Goal: Check status: Check status

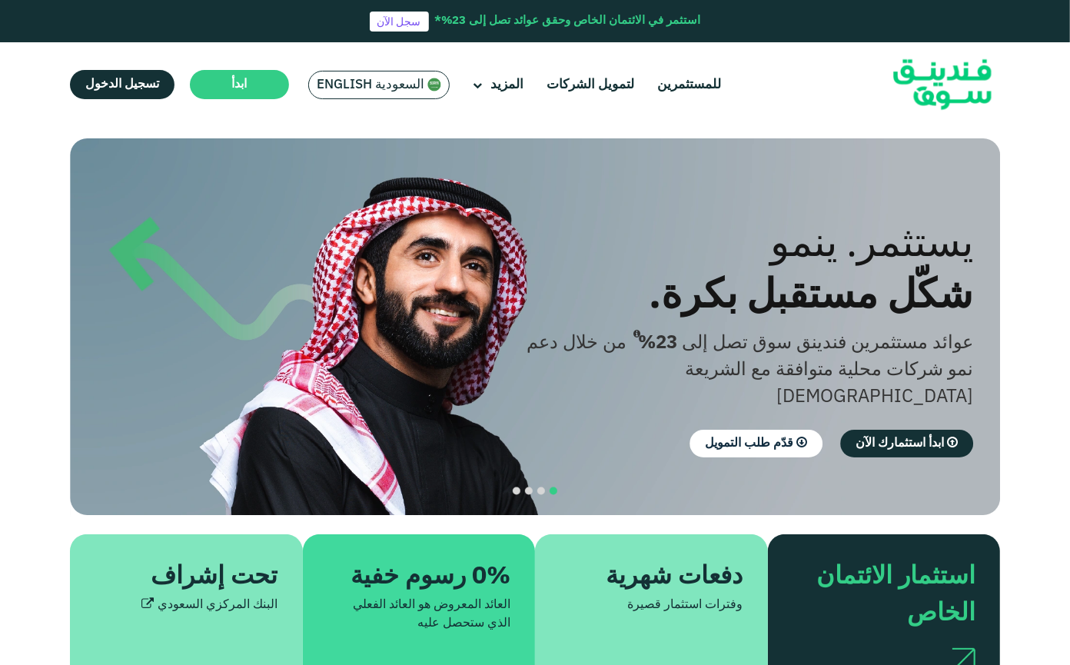
click at [387, 78] on span "السعودية English" at bounding box center [371, 85] width 108 height 18
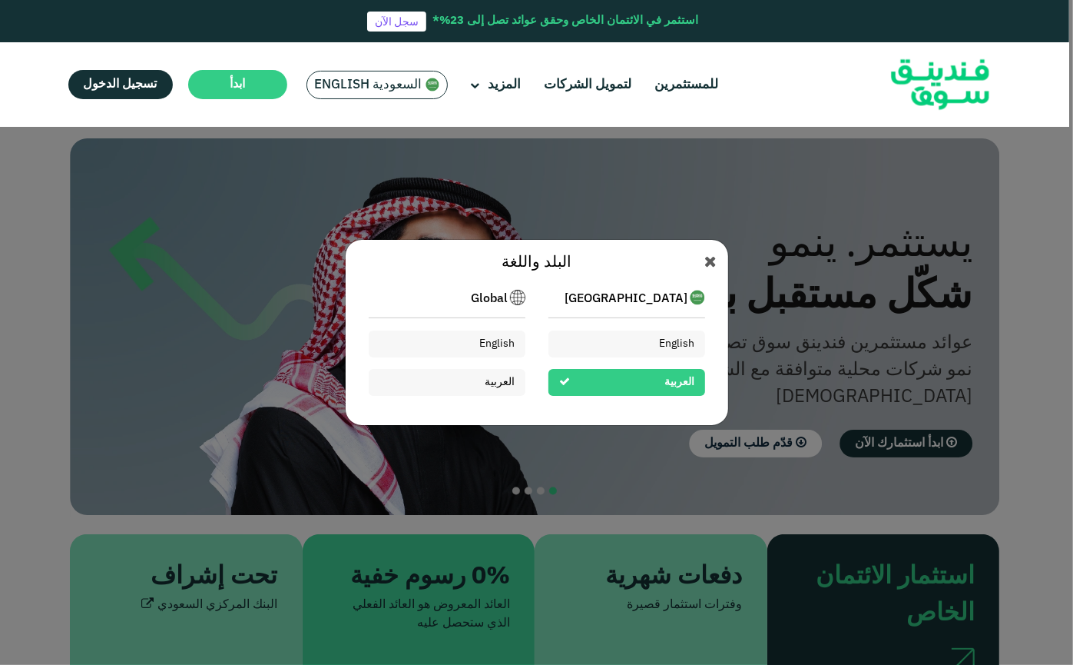
click at [499, 329] on div "Global English العربية" at bounding box center [447, 349] width 157 height 118
click at [499, 342] on span "English" at bounding box center [497, 343] width 36 height 11
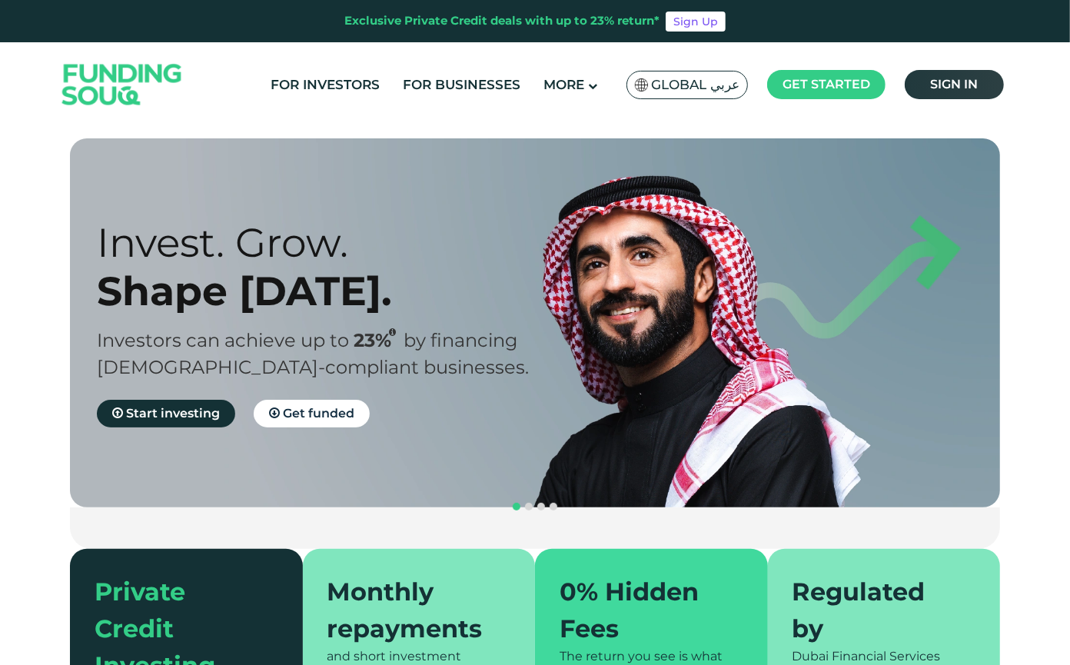
click at [934, 82] on span "Sign in" at bounding box center [955, 84] width 48 height 15
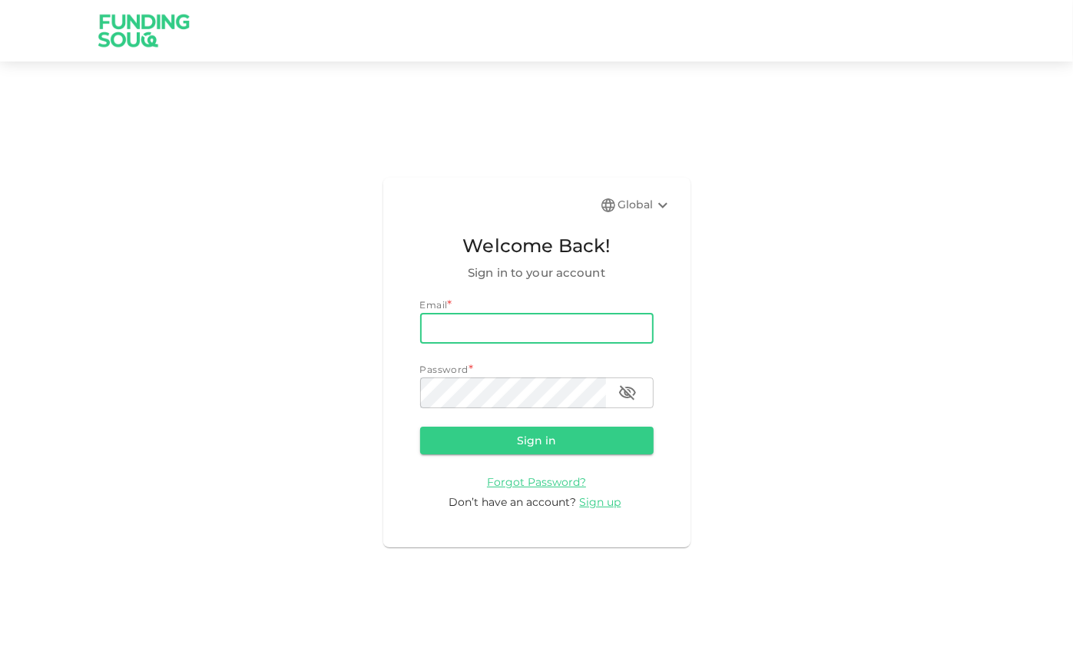
click at [513, 340] on input "email" at bounding box center [537, 328] width 234 height 31
type input "m"
type input "e.alrafi@gmail.com"
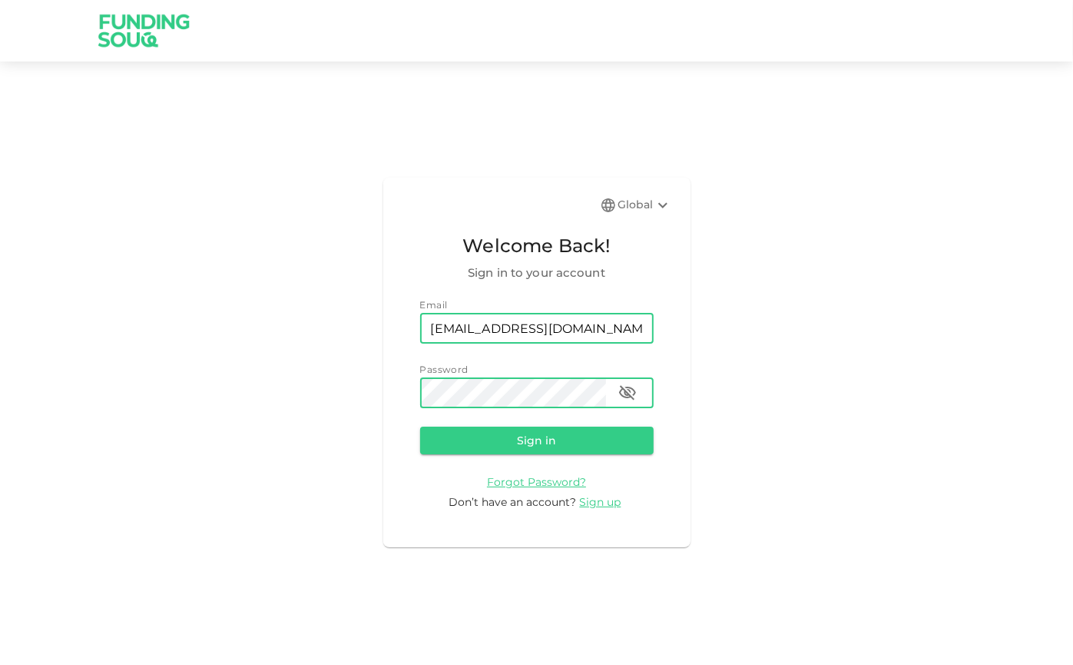
click at [420, 426] on button "Sign in" at bounding box center [537, 440] width 234 height 28
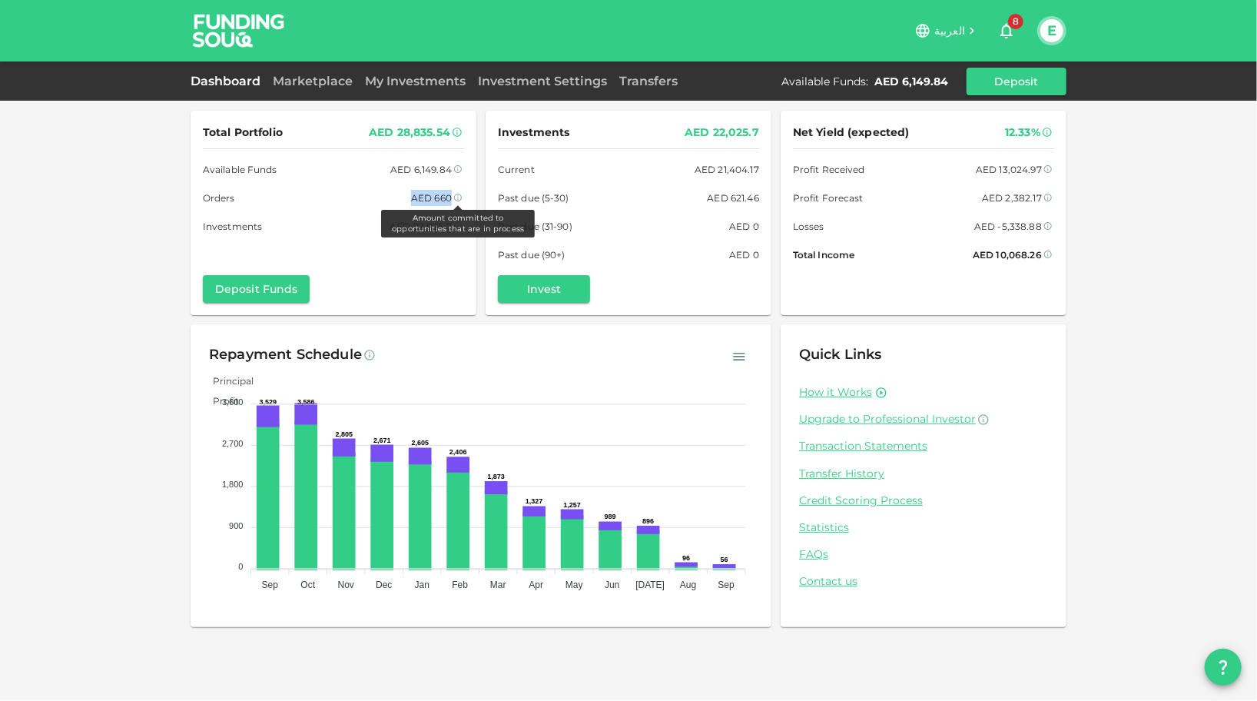
drag, startPoint x: 407, startPoint y: 195, endPoint x: 462, endPoint y: 198, distance: 54.6
click at [462, 198] on div "Orders AED 660 Amount committed to opportunities that are in process" at bounding box center [333, 198] width 261 height 16
click at [353, 211] on div "Total Portfolio AED 28,835.54 Available Funds AED 6,149.84 Orders AED 660 Inves…" at bounding box center [333, 178] width 261 height 111
drag, startPoint x: 387, startPoint y: 227, endPoint x: 472, endPoint y: 228, distance: 84.5
click at [472, 228] on div "Total Portfolio AED 28,835.54 Available Funds AED 6,149.84 Orders AED 660 Inves…" at bounding box center [334, 213] width 286 height 204
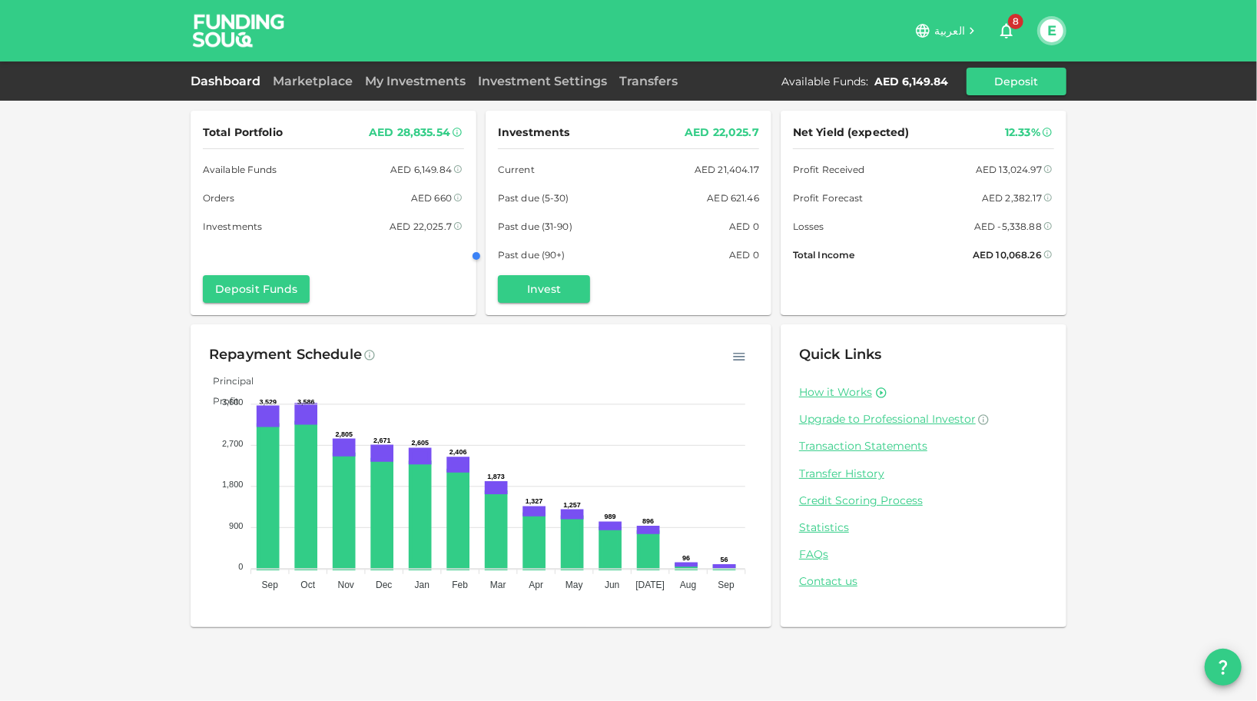
click at [670, 194] on div "Past due (5-30) AED 621.46" at bounding box center [628, 198] width 261 height 16
click at [344, 91] on div "Dashboard Marketplace My Investments Investment Settings Transfers Available Fu…" at bounding box center [629, 82] width 876 height 28
click at [343, 90] on div "Marketplace" at bounding box center [313, 81] width 92 height 18
click at [340, 86] on link "Marketplace" at bounding box center [313, 81] width 92 height 15
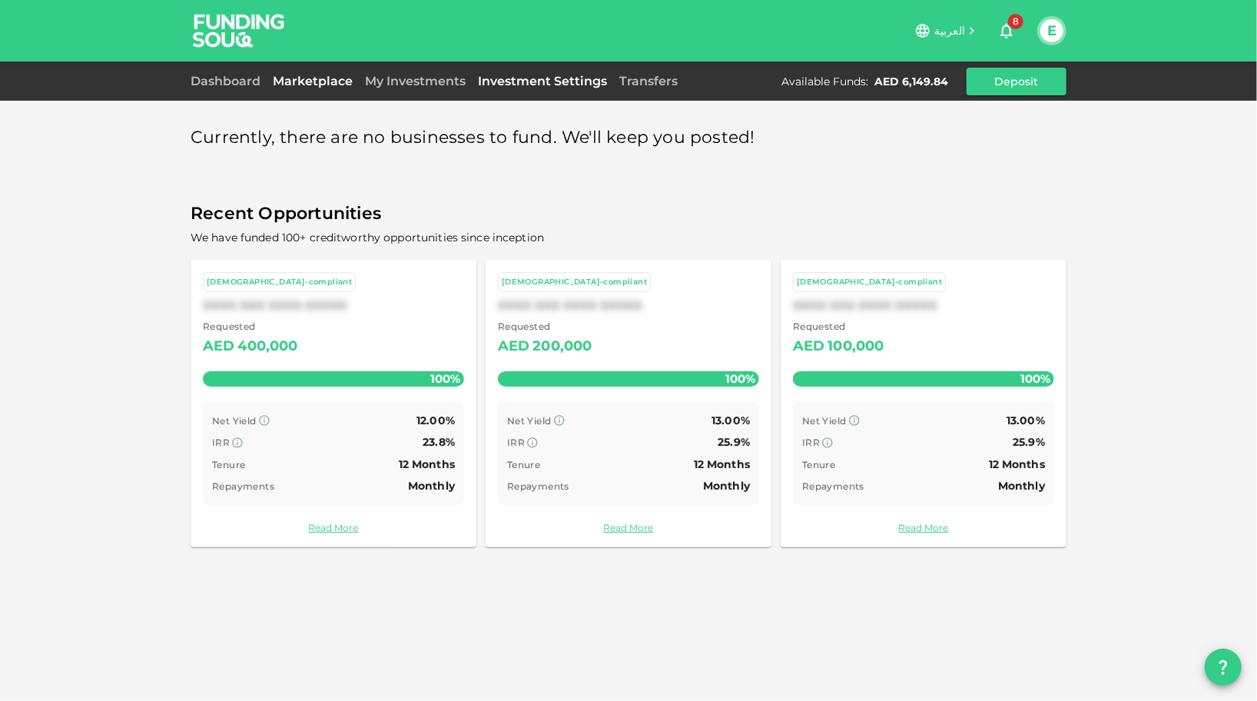
click at [504, 84] on link "Investment Settings" at bounding box center [542, 81] width 141 height 15
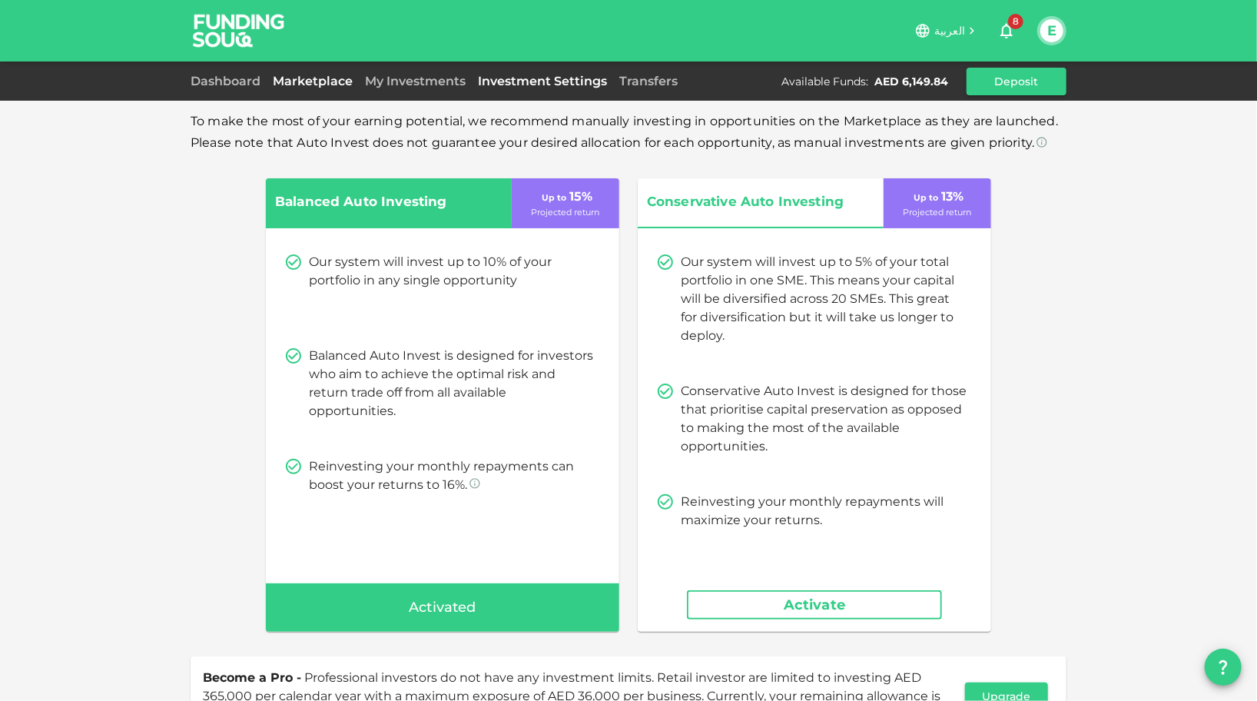
click at [324, 79] on link "Marketplace" at bounding box center [313, 81] width 92 height 15
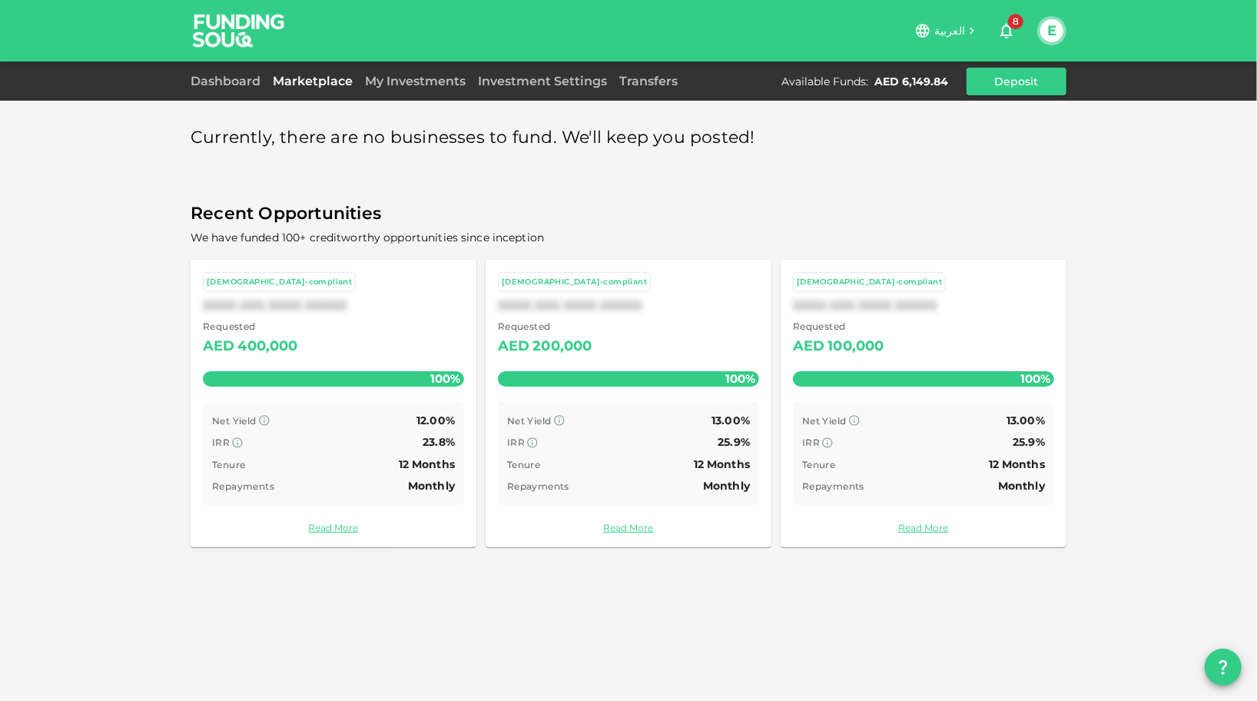
click at [519, 71] on div "Dashboard Marketplace My Investments Investment Settings Transfers Available Fu…" at bounding box center [629, 82] width 876 height 28
click at [516, 83] on link "Investment Settings" at bounding box center [542, 81] width 141 height 15
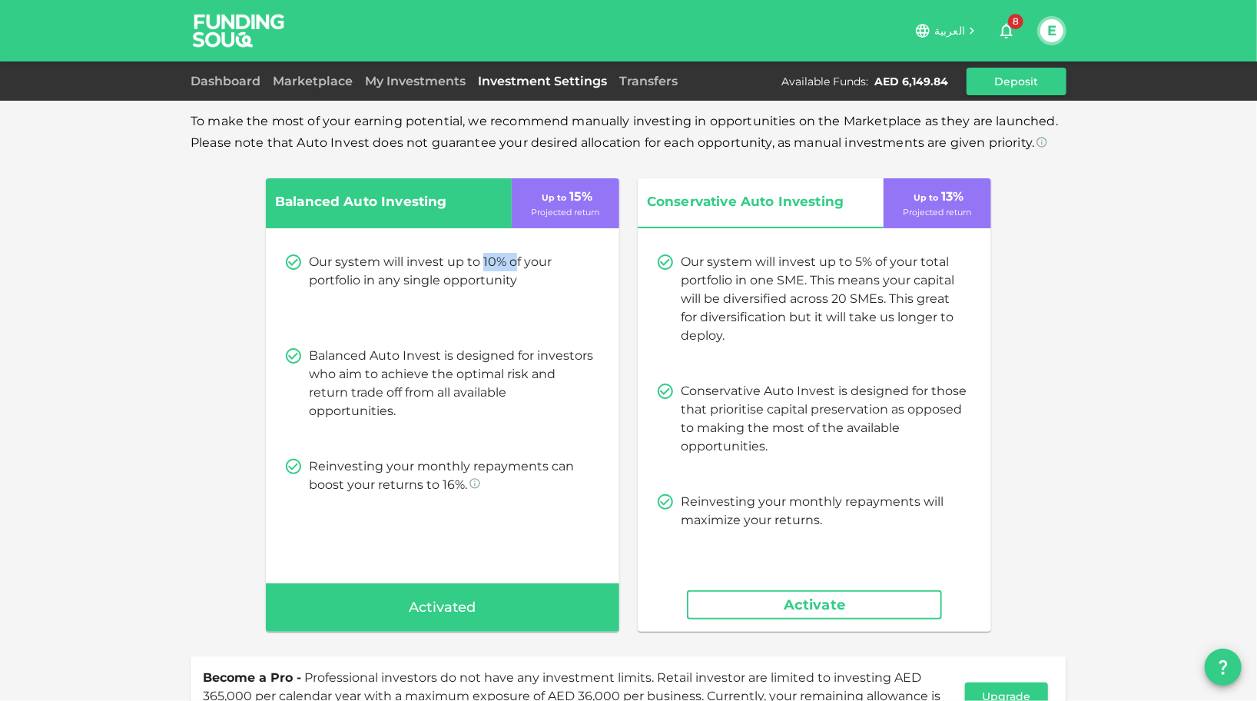
drag, startPoint x: 509, startPoint y: 264, endPoint x: 476, endPoint y: 267, distance: 33.9
click at [476, 267] on p "Our system will invest up to 10% of your portfolio in any single opportunity" at bounding box center [452, 271] width 286 height 37
click at [502, 263] on p "Our system will invest up to 10% of your portfolio in any single opportunity" at bounding box center [452, 271] width 286 height 37
drag, startPoint x: 502, startPoint y: 263, endPoint x: 470, endPoint y: 262, distance: 31.5
click at [470, 262] on p "Our system will invest up to 10% of your portfolio in any single opportunity" at bounding box center [452, 271] width 286 height 37
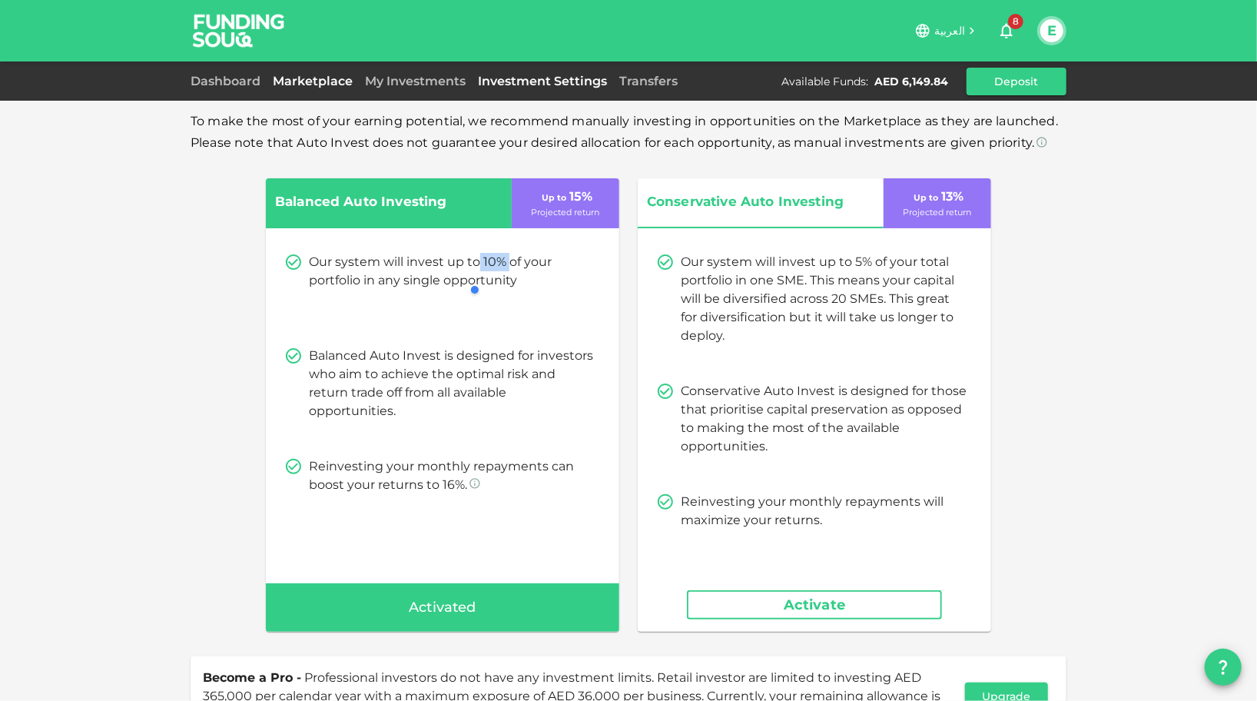
click at [290, 85] on link "Marketplace" at bounding box center [313, 81] width 92 height 15
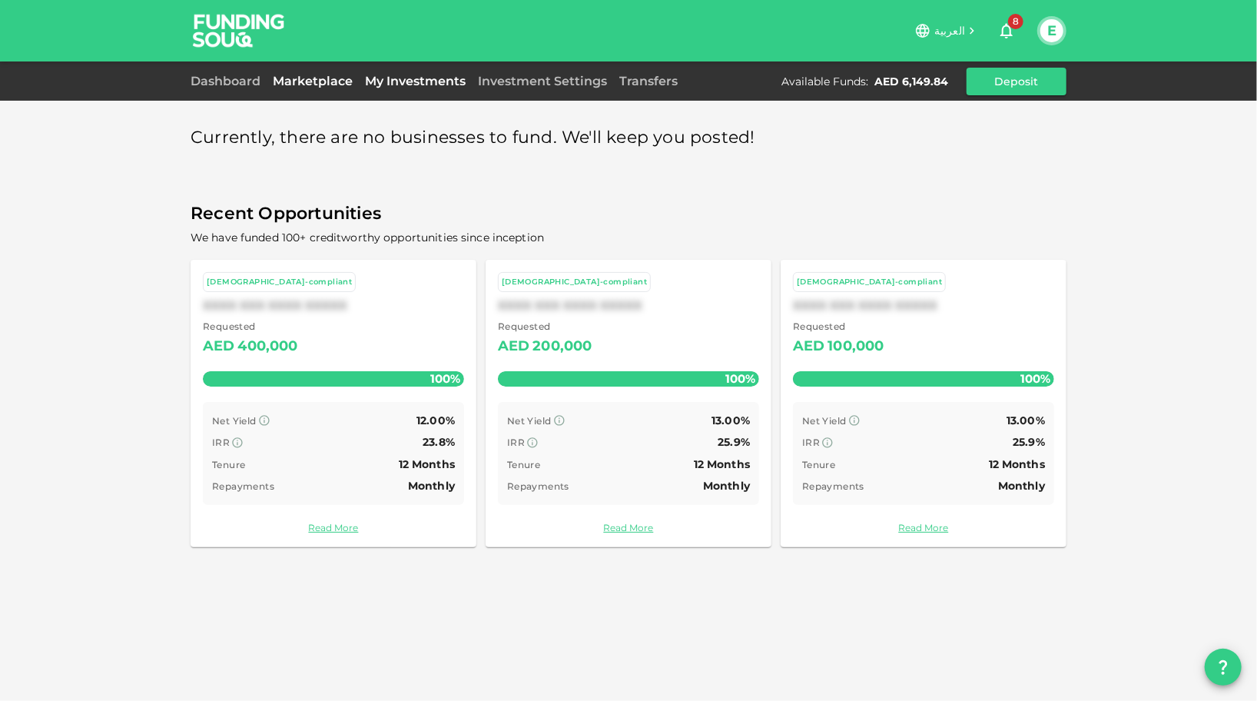
click at [407, 83] on link "My Investments" at bounding box center [415, 81] width 113 height 15
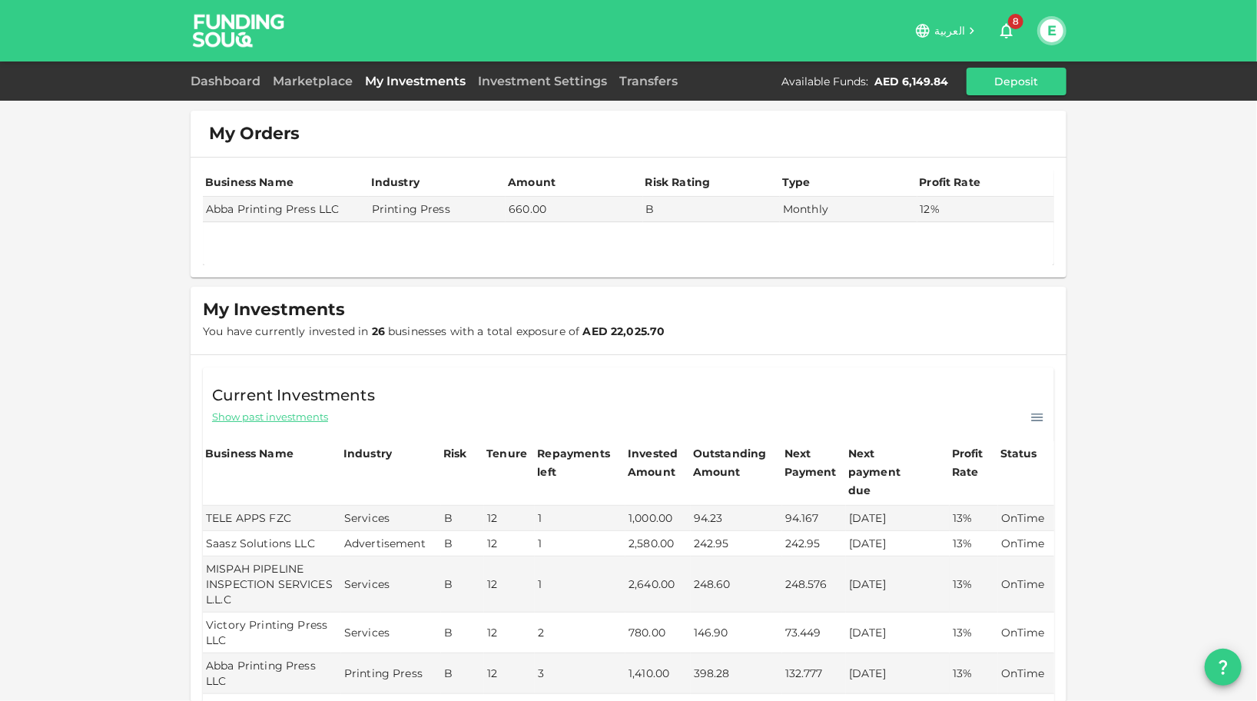
click at [460, 270] on div "Business Name Industry Amount Risk Rating Type Profit Rate Abba Printing Press …" at bounding box center [629, 218] width 876 height 120
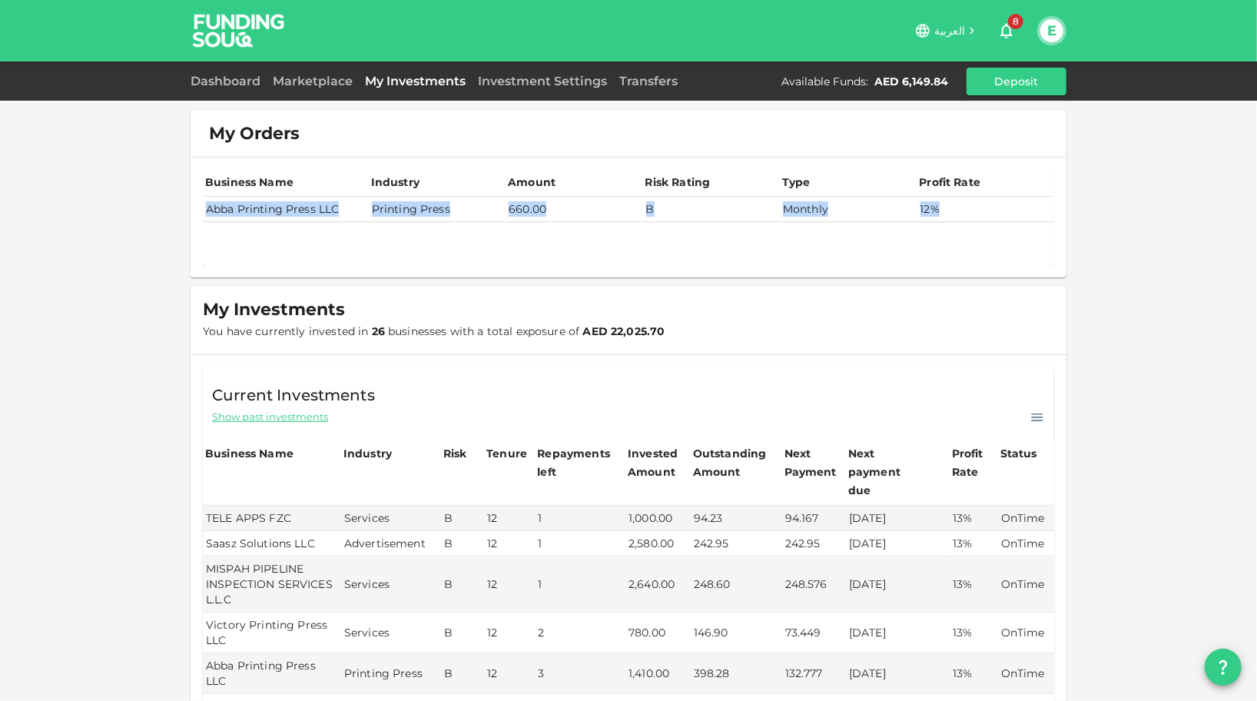
drag, startPoint x: 203, startPoint y: 207, endPoint x: 966, endPoint y: 213, distance: 763.0
click at [966, 213] on tr "Abba Printing Press LLC Printing Press 660.00 B Monthly 12%" at bounding box center [628, 209] width 851 height 25
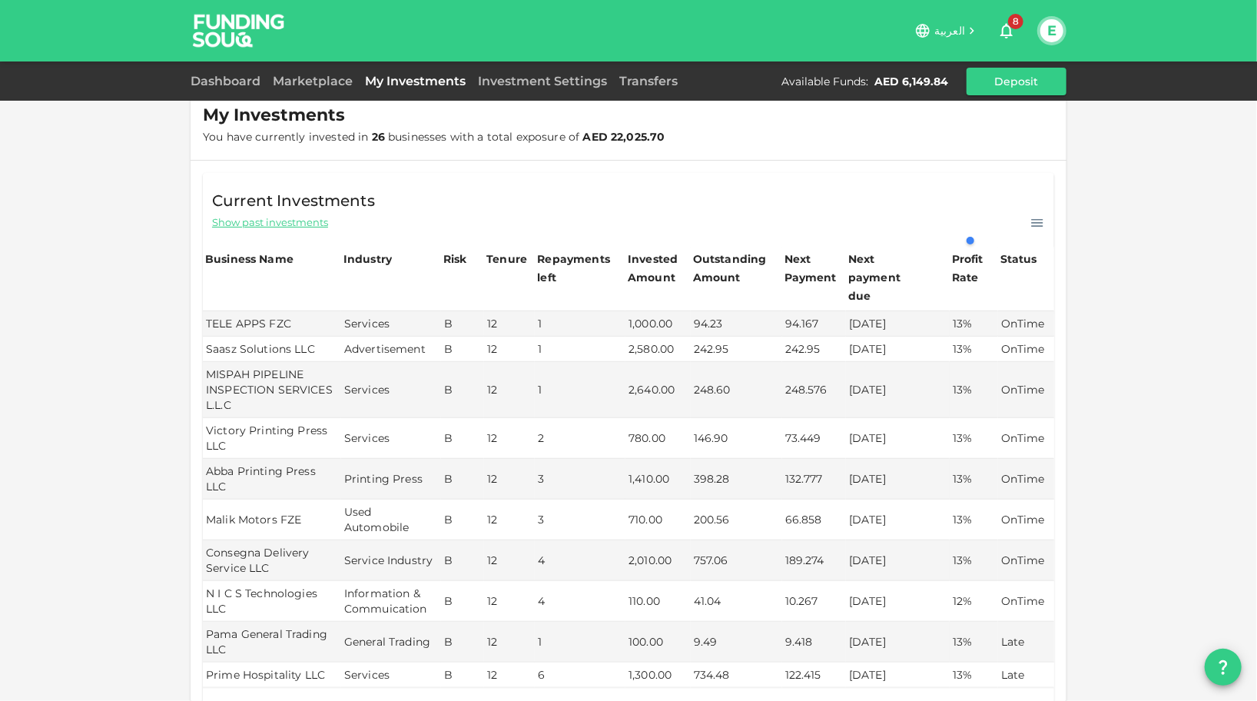
scroll to position [187, 0]
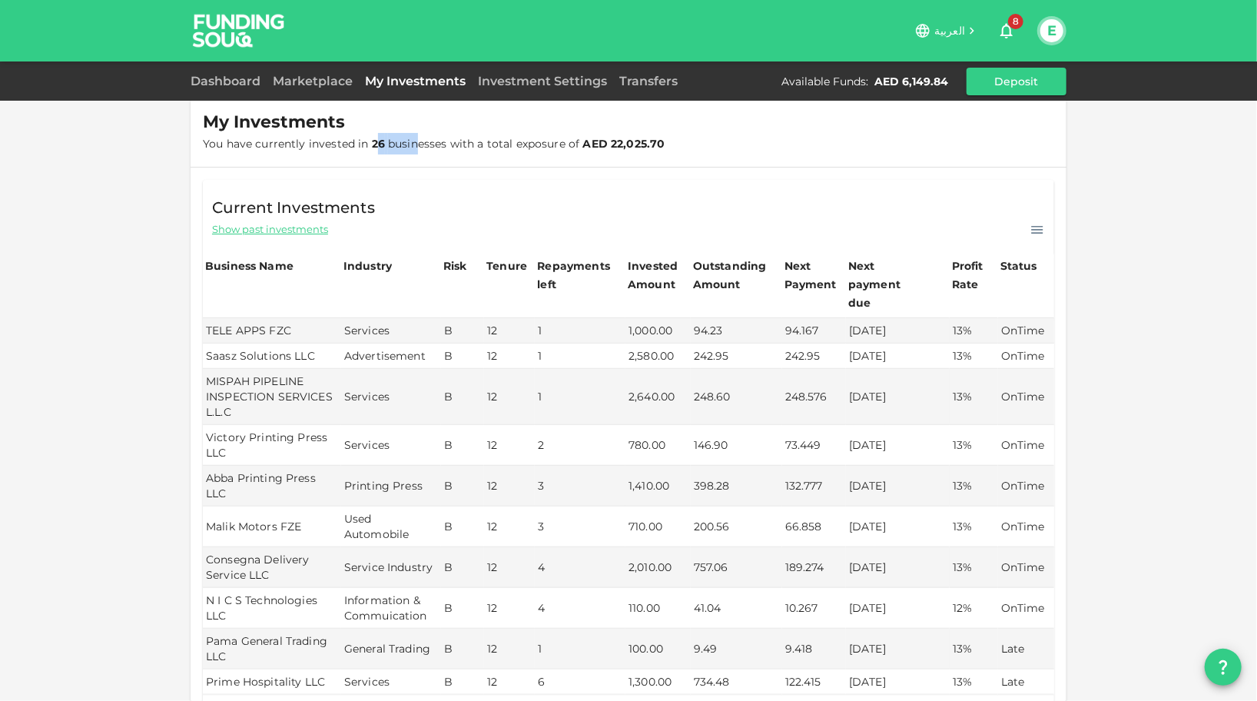
drag, startPoint x: 369, startPoint y: 144, endPoint x: 412, endPoint y: 152, distance: 43.7
click at [412, 152] on span "You have currently invested in 26 businesses with a total exposure of AED 22,02…" at bounding box center [434, 144] width 463 height 22
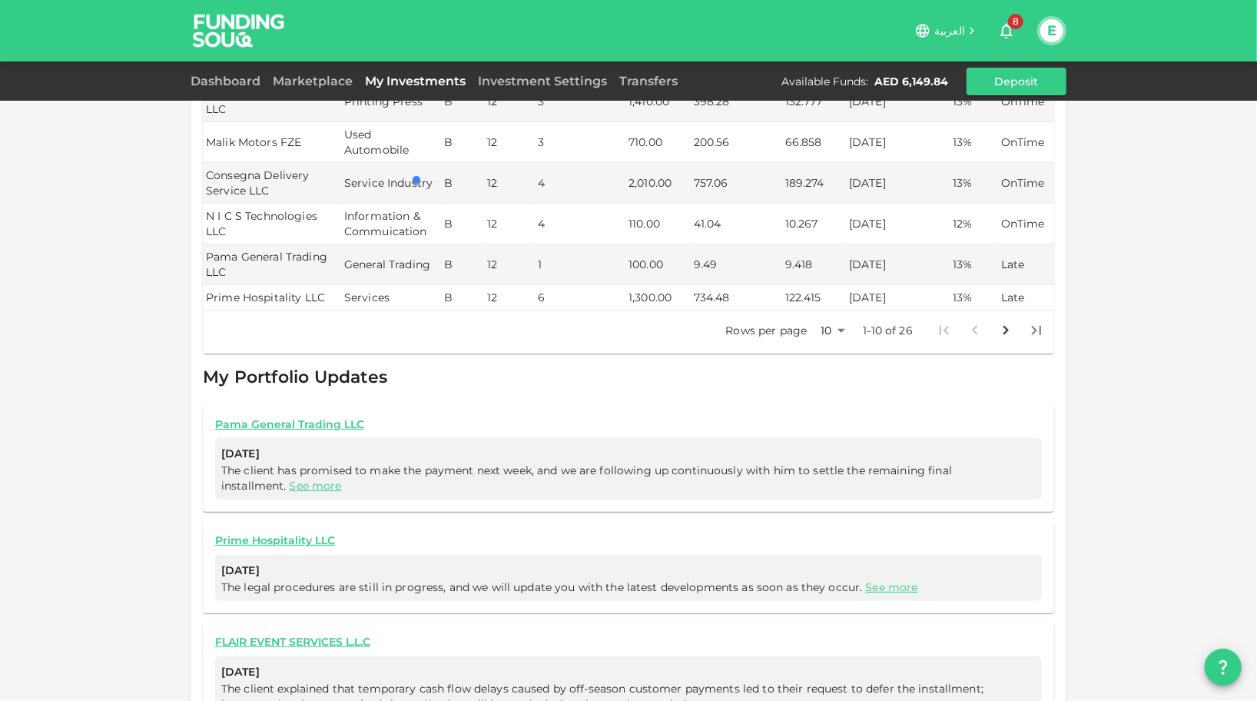
scroll to position [608, 0]
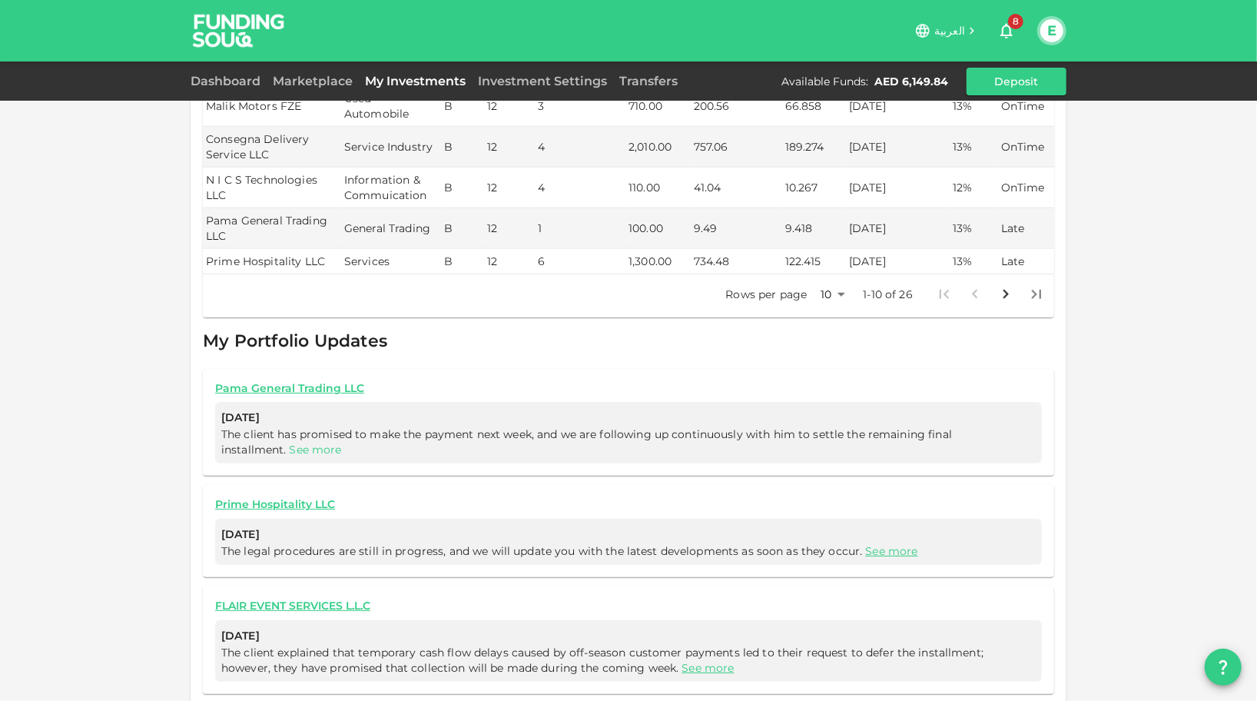
click at [310, 443] on link "See more" at bounding box center [316, 450] width 52 height 14
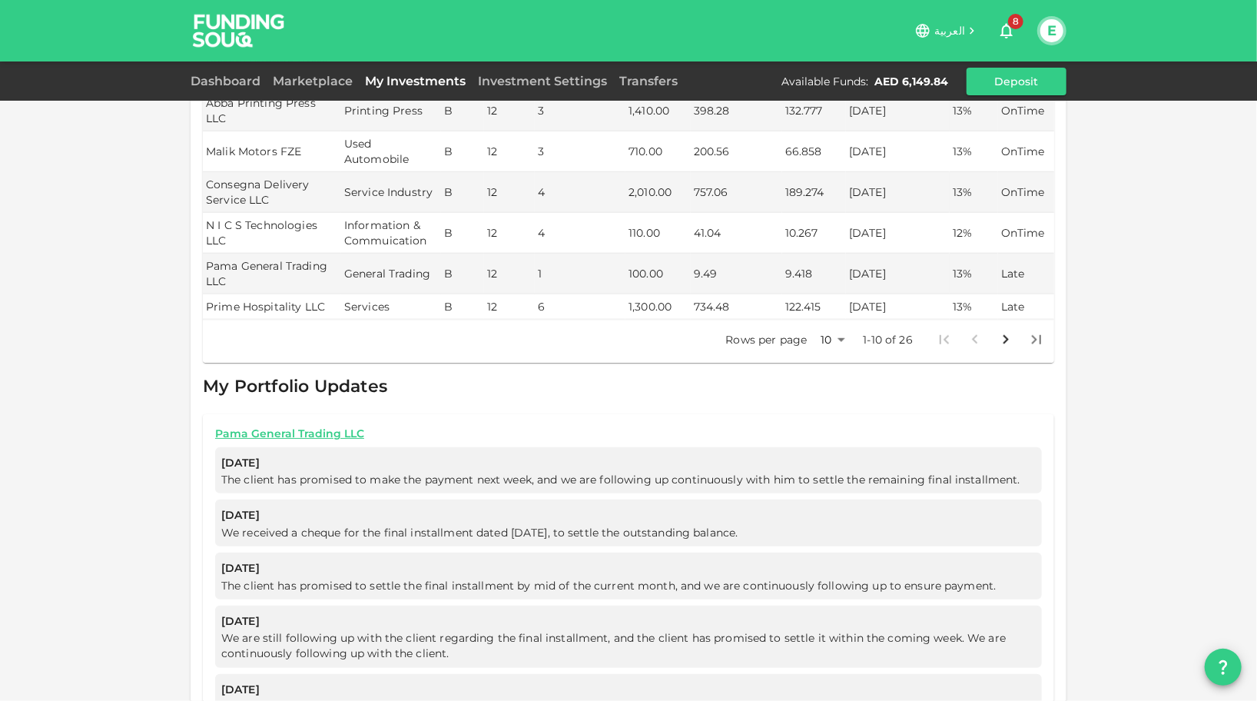
scroll to position [559, 0]
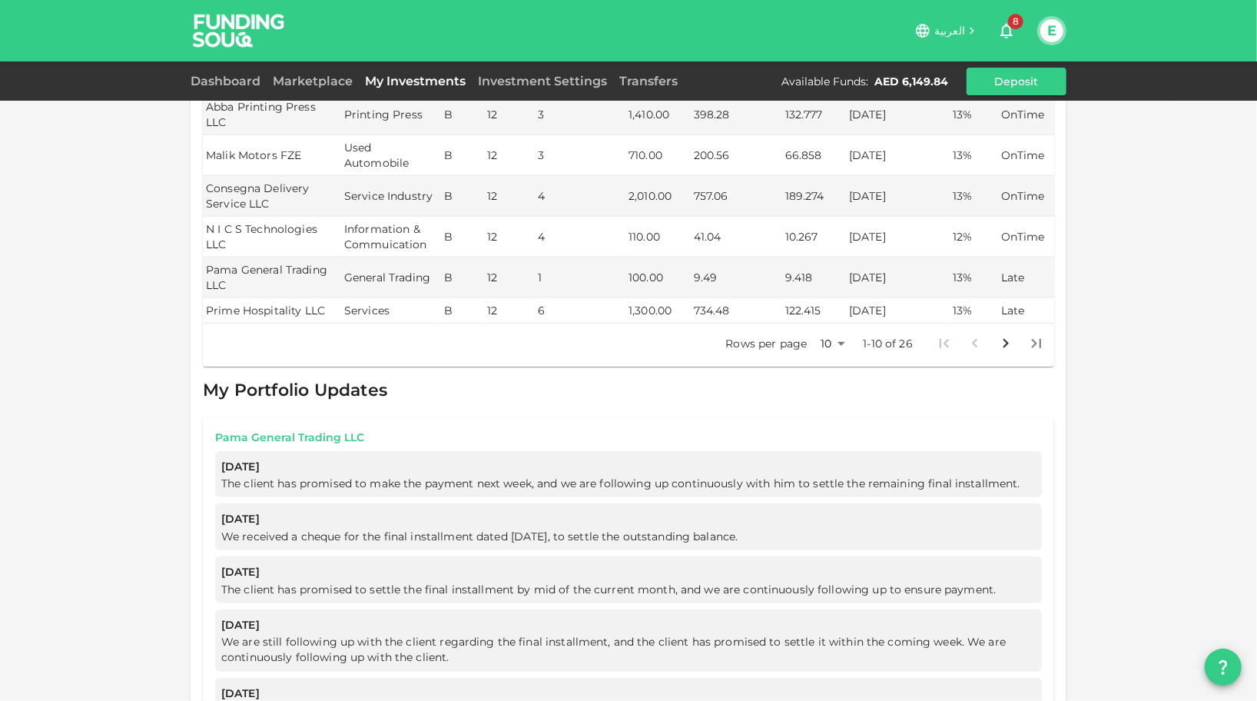
click at [300, 430] on link "Pama General Trading LLC" at bounding box center [628, 437] width 827 height 15
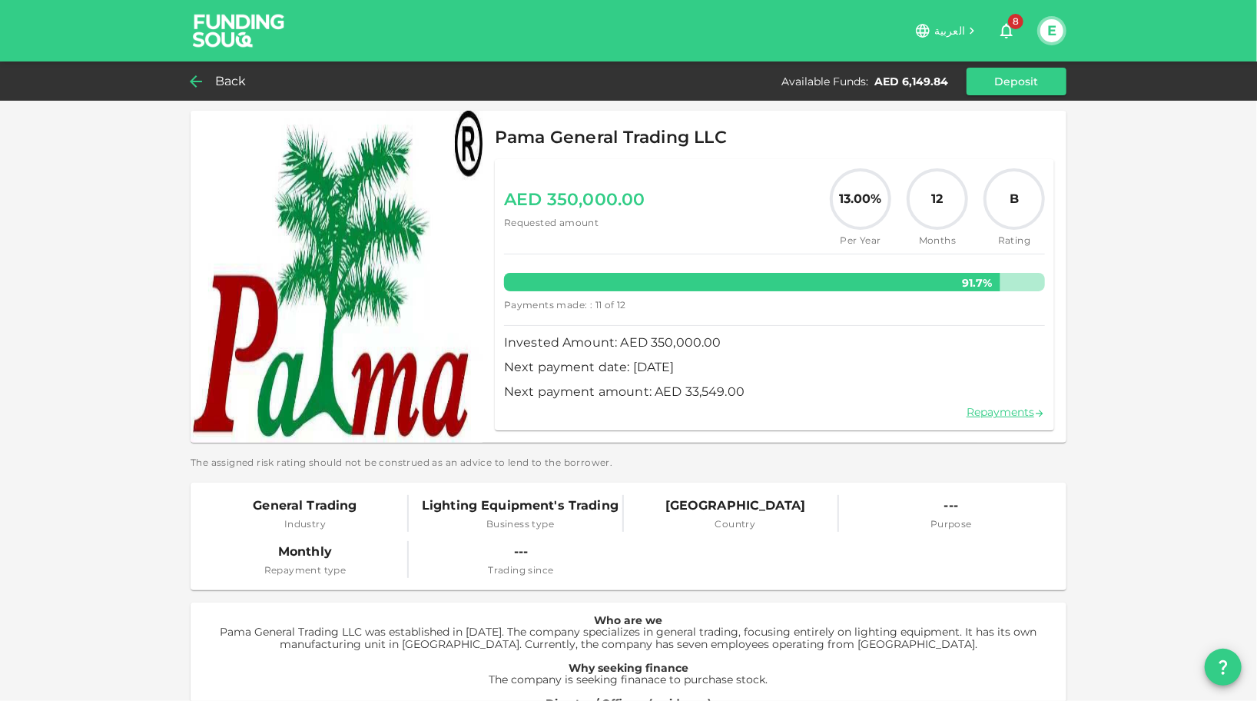
click at [208, 74] on div "Back" at bounding box center [222, 82] width 62 height 22
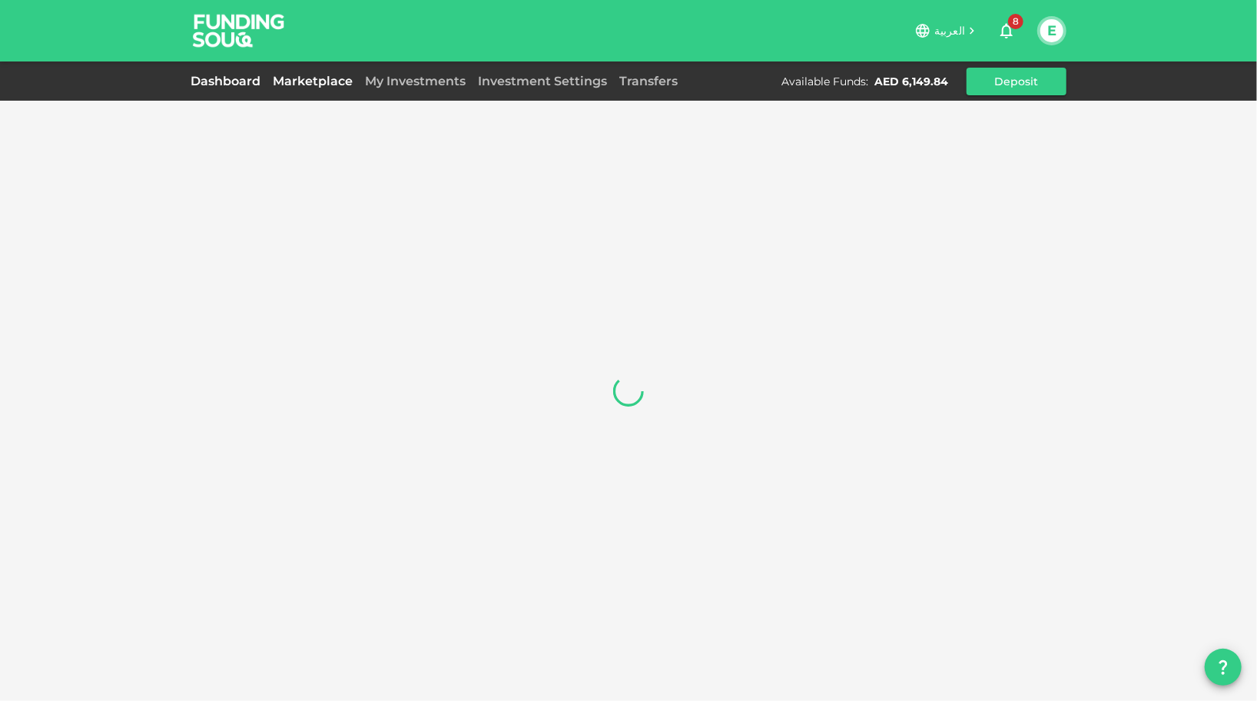
click at [296, 80] on link "Marketplace" at bounding box center [313, 81] width 92 height 15
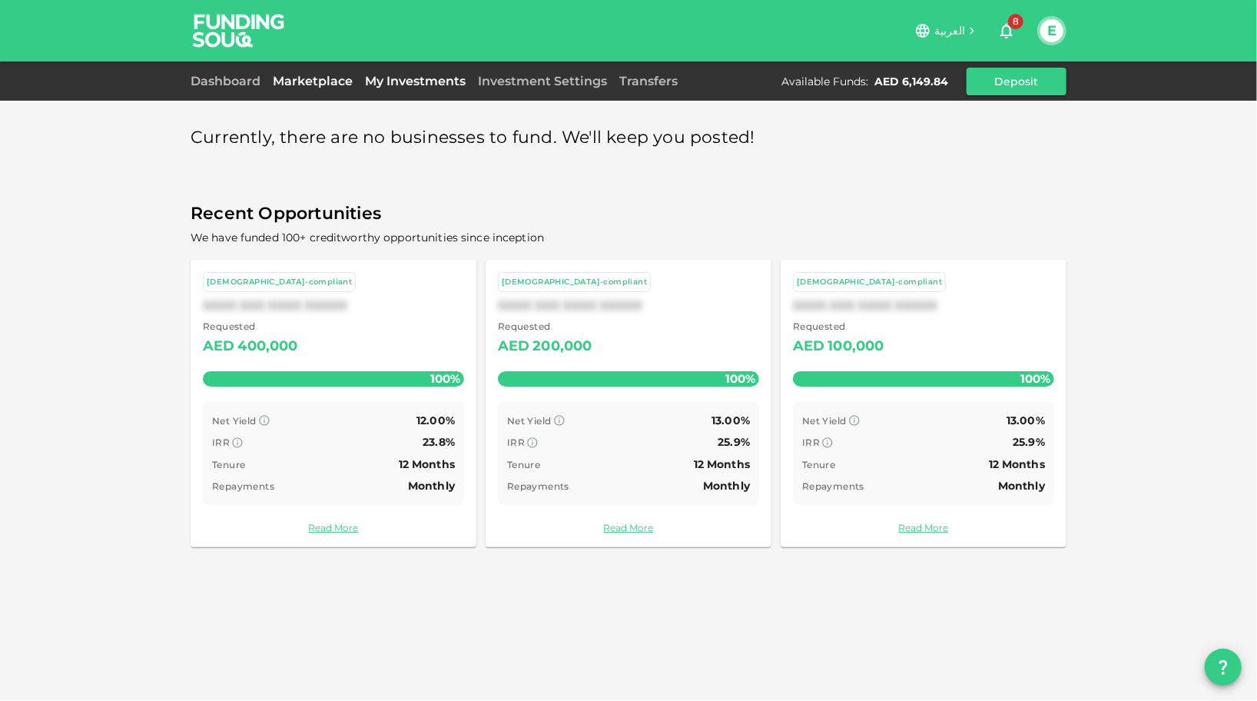
click at [426, 74] on link "My Investments" at bounding box center [415, 81] width 113 height 15
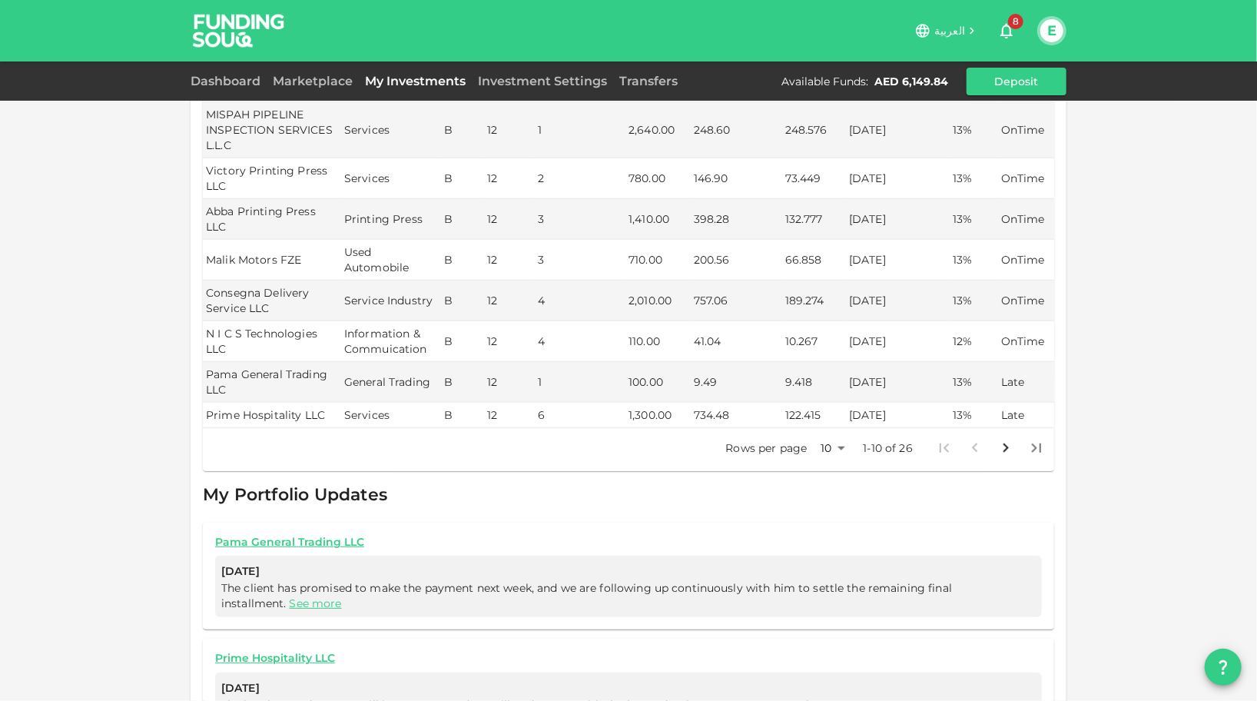
scroll to position [618, 0]
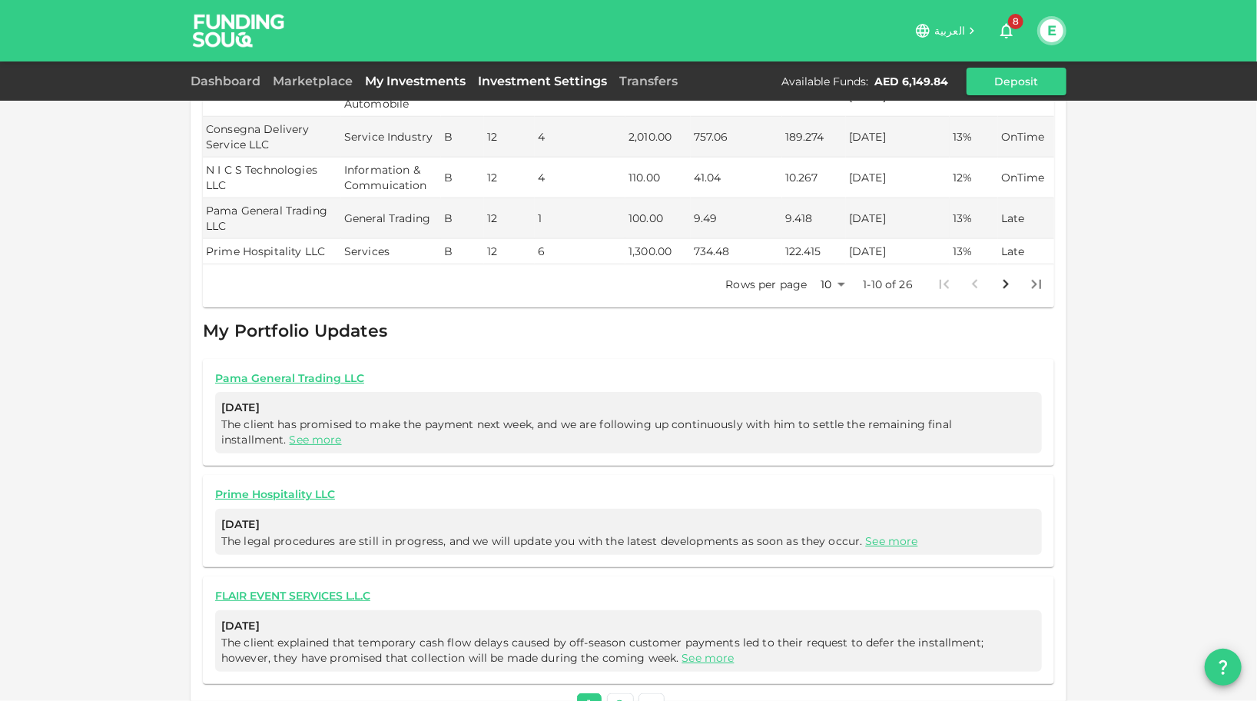
click at [529, 81] on link "Investment Settings" at bounding box center [542, 81] width 141 height 15
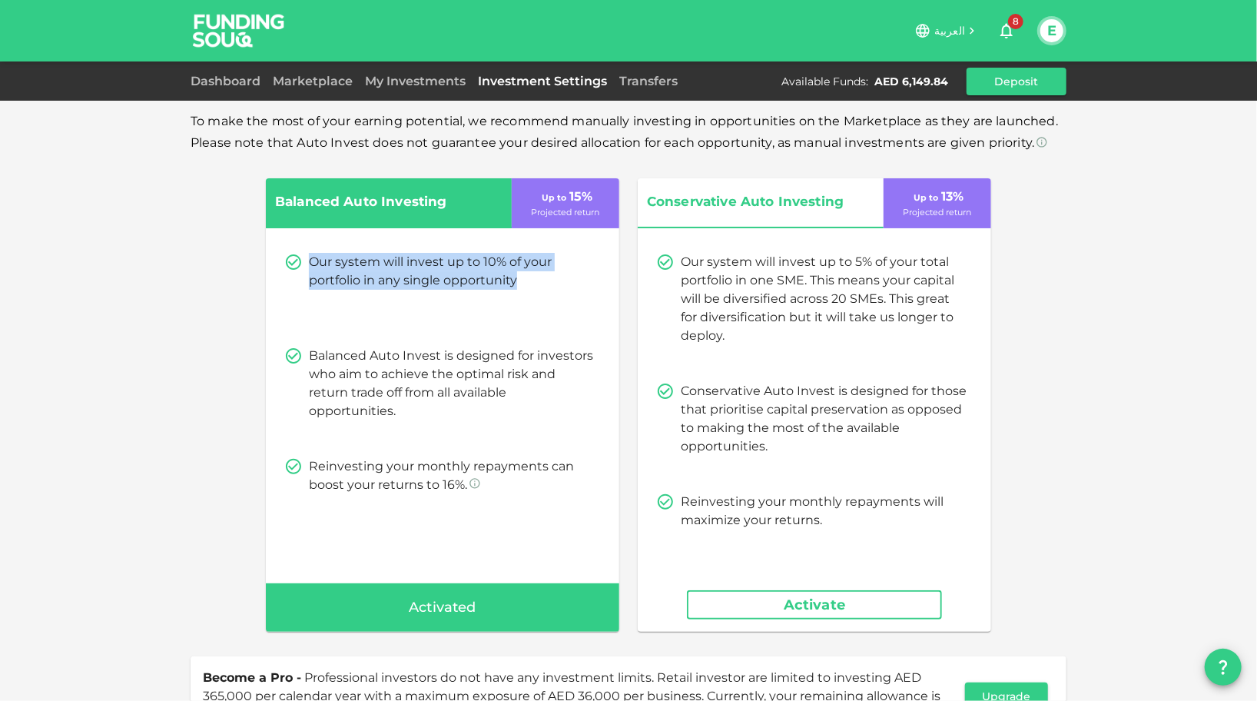
drag, startPoint x: 523, startPoint y: 283, endPoint x: 308, endPoint y: 269, distance: 215.6
click at [309, 269] on p "Our system will invest up to 10% of your portfolio in any single opportunity" at bounding box center [452, 271] width 286 height 37
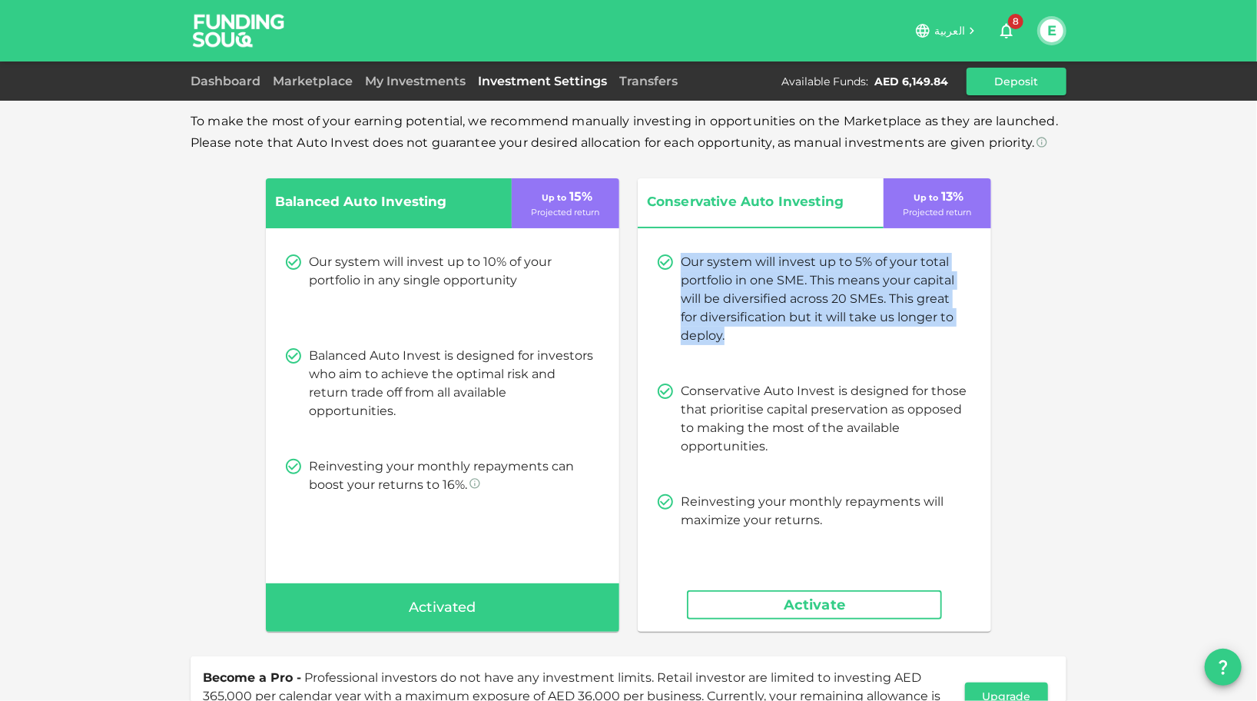
drag, startPoint x: 893, startPoint y: 344, endPoint x: 672, endPoint y: 252, distance: 239.7
click at [672, 253] on div "Our system will invest up to 5% of your total portfolio in one SME. This means …" at bounding box center [814, 299] width 317 height 92
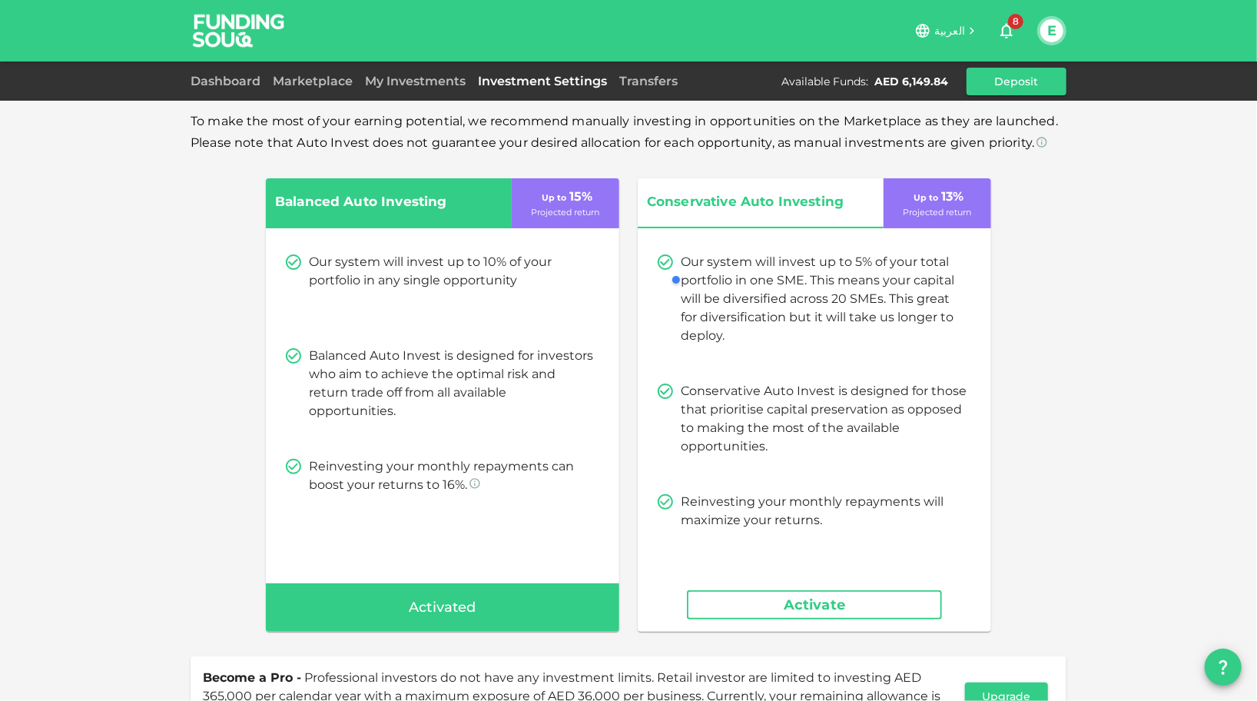
click at [666, 63] on div "Dashboard Marketplace My Investments Investment Settings Transfers Available Fu…" at bounding box center [628, 80] width 1257 height 39
click at [440, 70] on div "Dashboard Marketplace My Investments Investment Settings Transfers Available Fu…" at bounding box center [629, 82] width 876 height 28
click at [396, 77] on link "My Investments" at bounding box center [415, 81] width 113 height 15
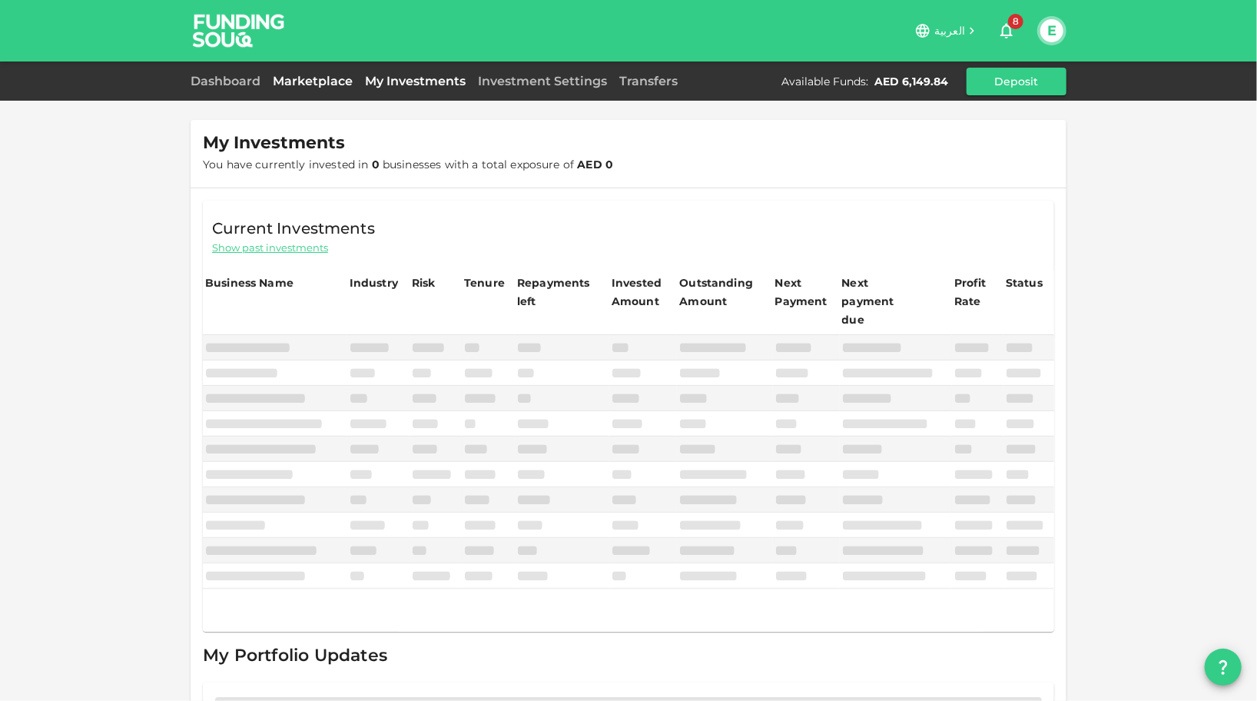
click at [323, 74] on link "Marketplace" at bounding box center [313, 81] width 92 height 15
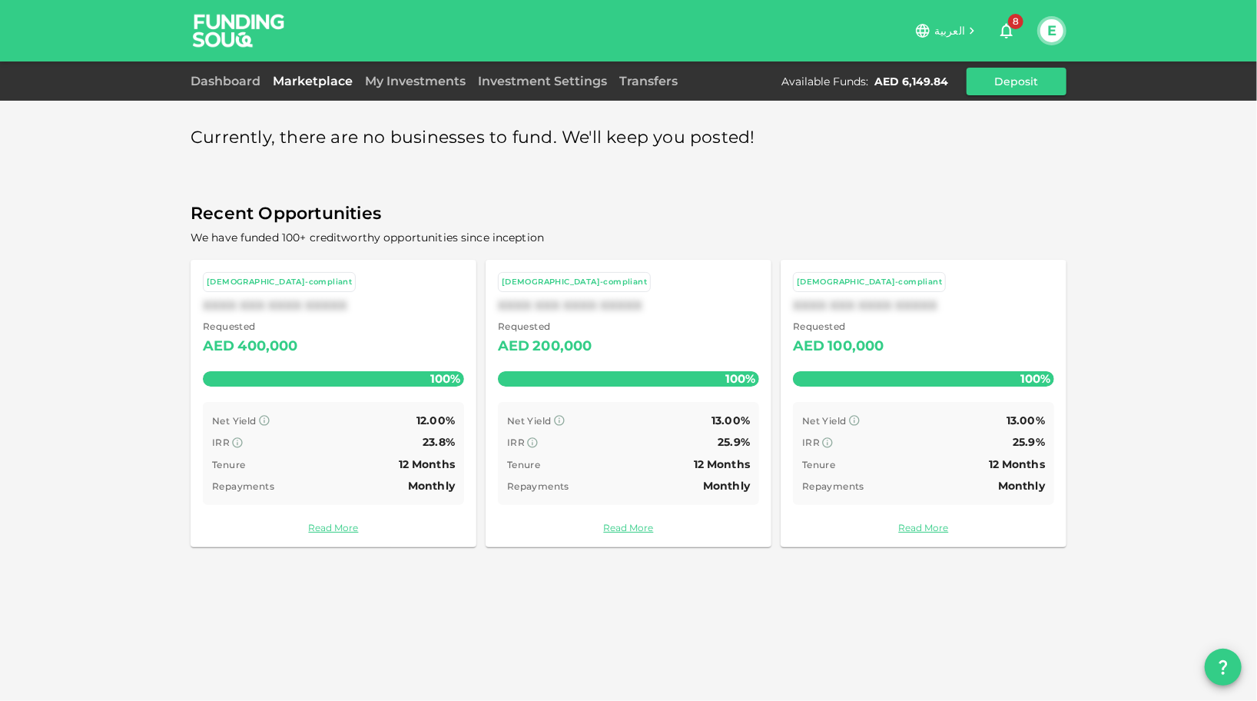
click at [211, 90] on div "Dashboard Marketplace My Investments Investment Settings Transfers Available Fu…" at bounding box center [629, 82] width 876 height 28
click at [212, 88] on link "Dashboard" at bounding box center [229, 81] width 76 height 15
